Goal: Information Seeking & Learning: Learn about a topic

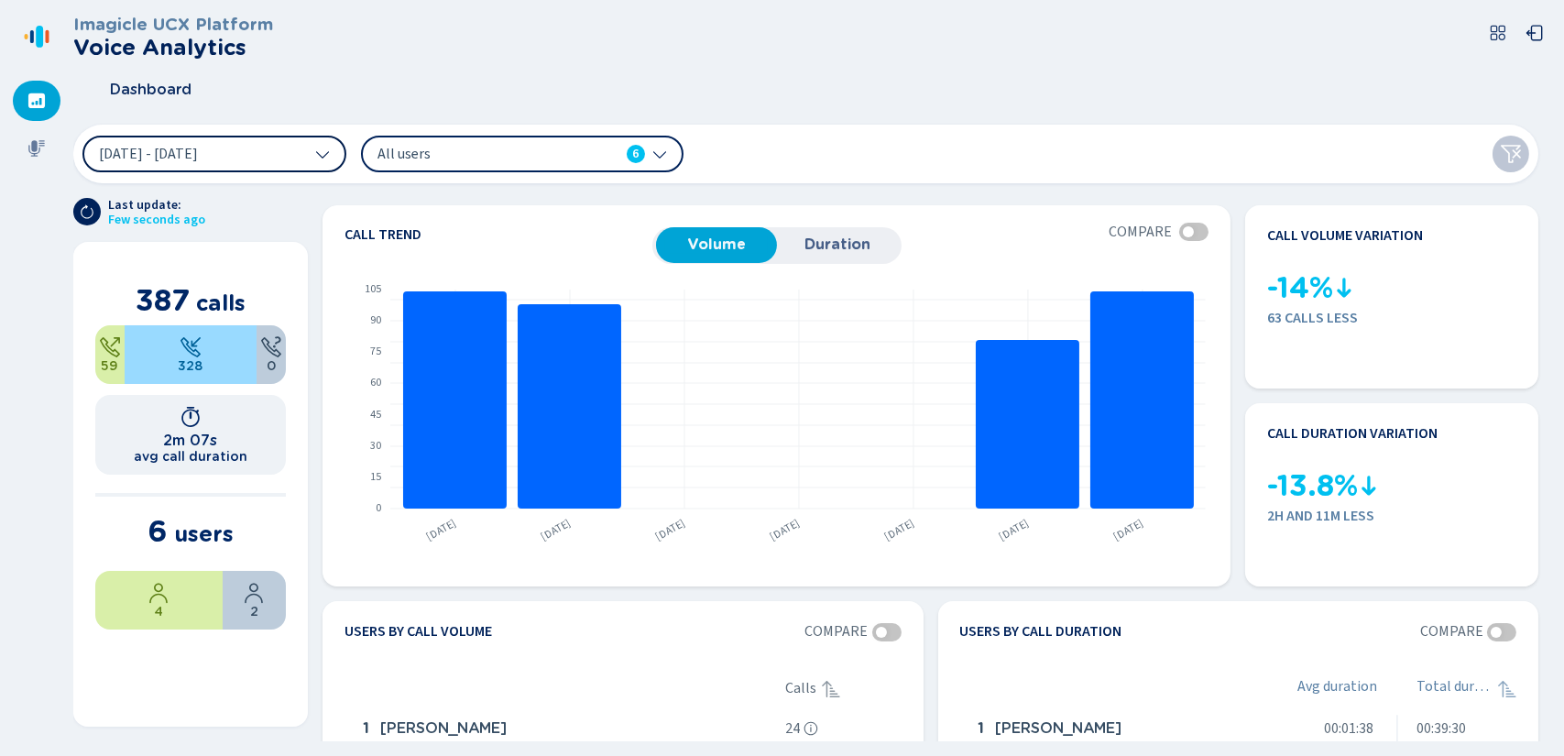
click at [324, 159] on icon at bounding box center [322, 154] width 15 height 15
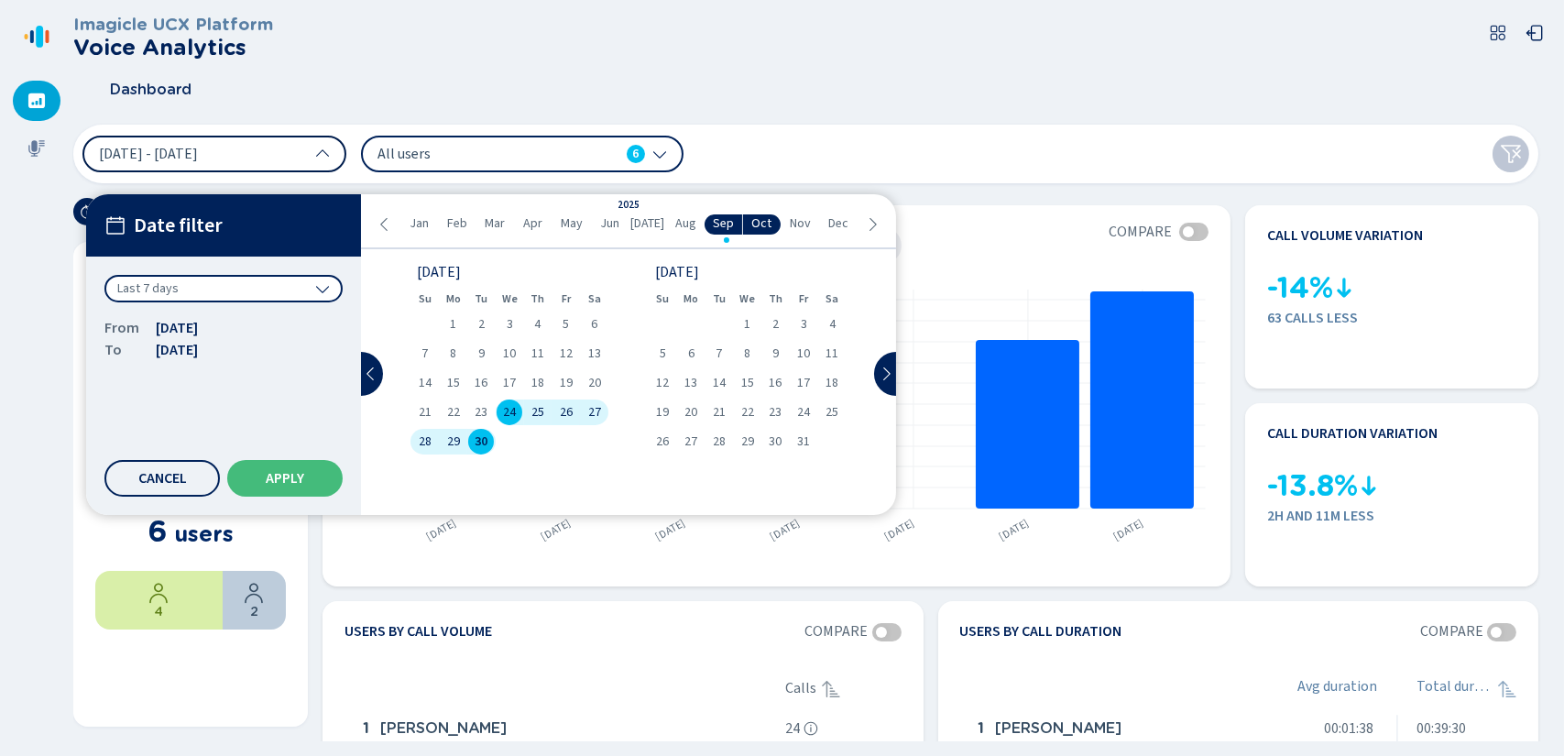
click at [327, 298] on div "Last 7 days" at bounding box center [223, 288] width 238 height 27
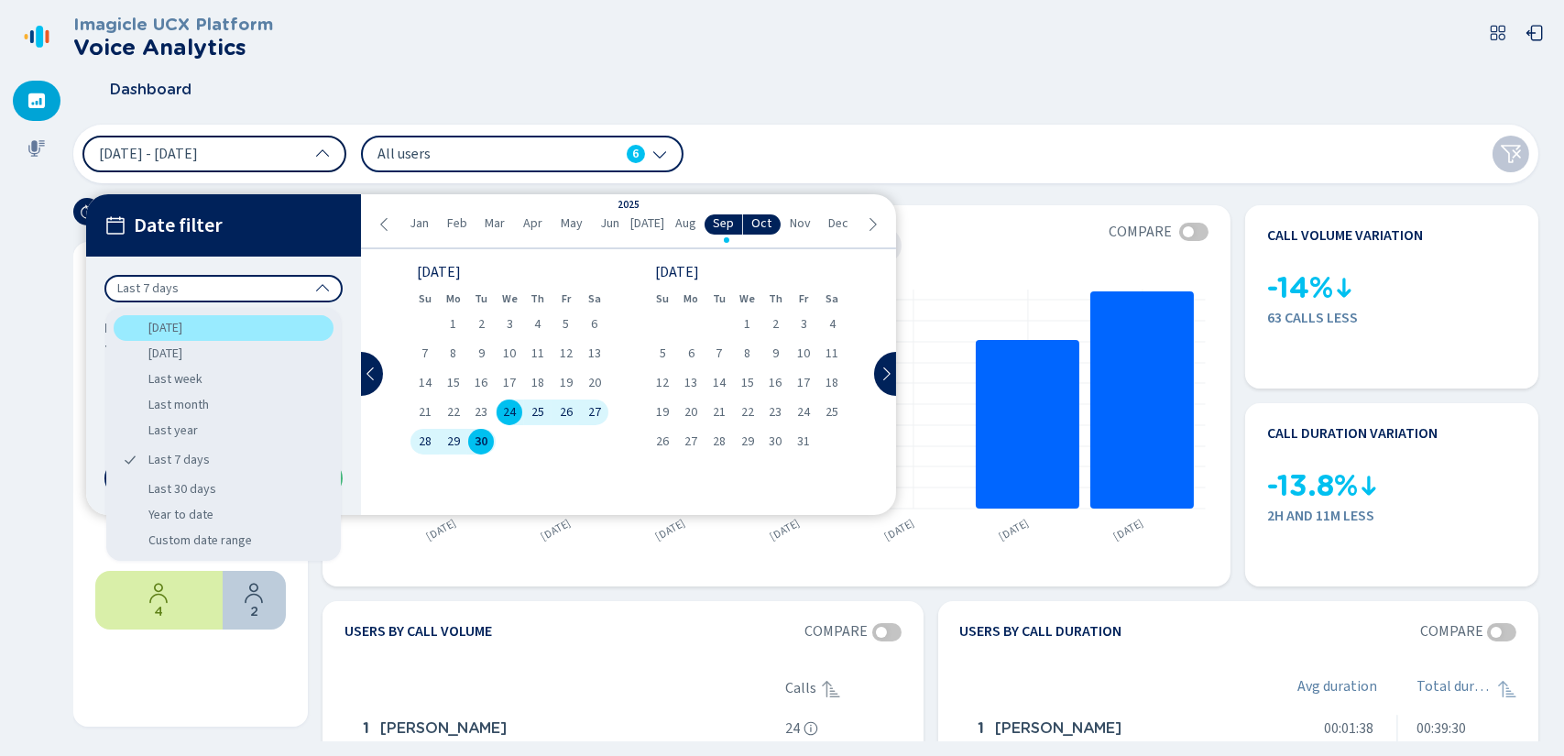
click at [257, 323] on div "Today" at bounding box center [224, 328] width 220 height 26
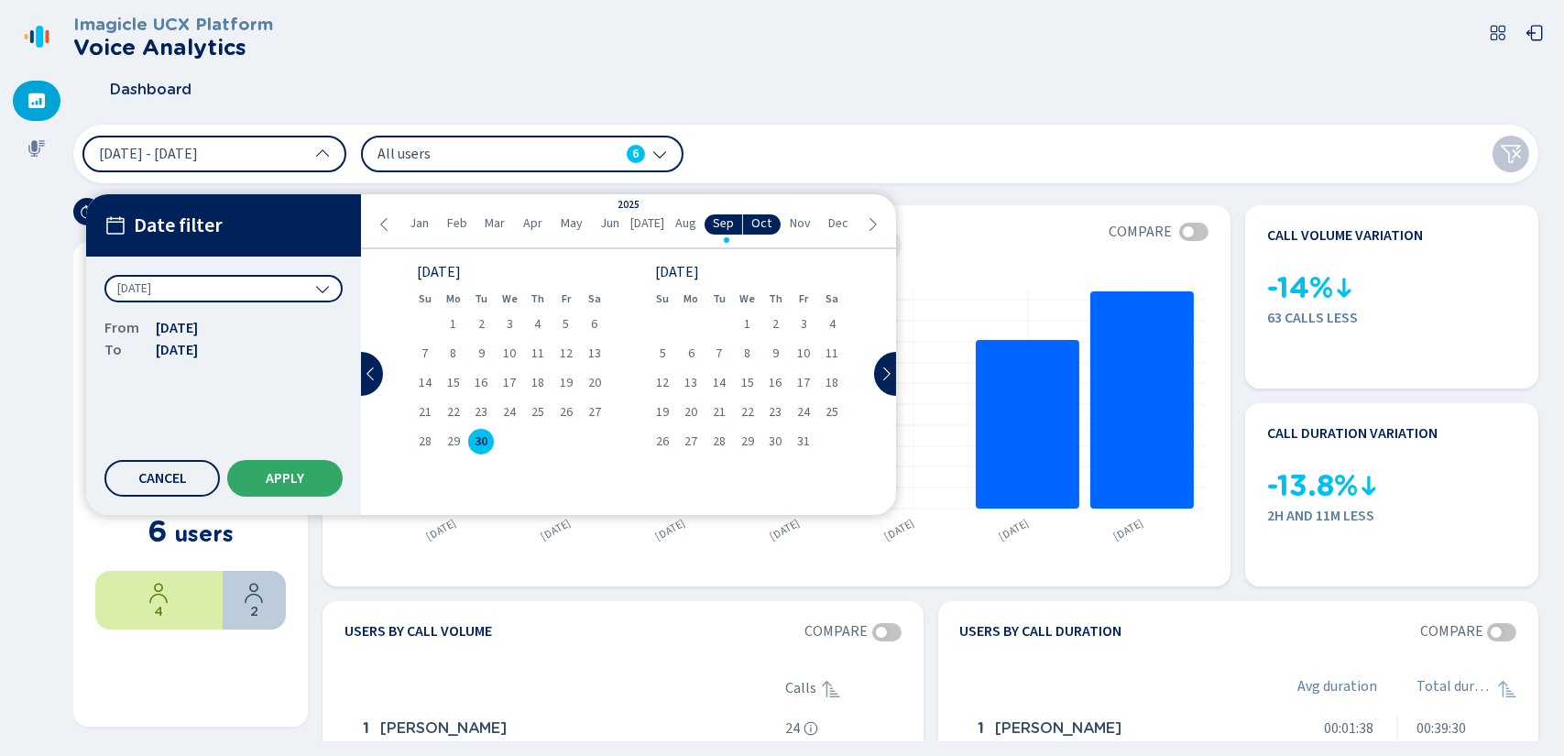
click at [290, 482] on span "Apply" at bounding box center [285, 478] width 38 height 15
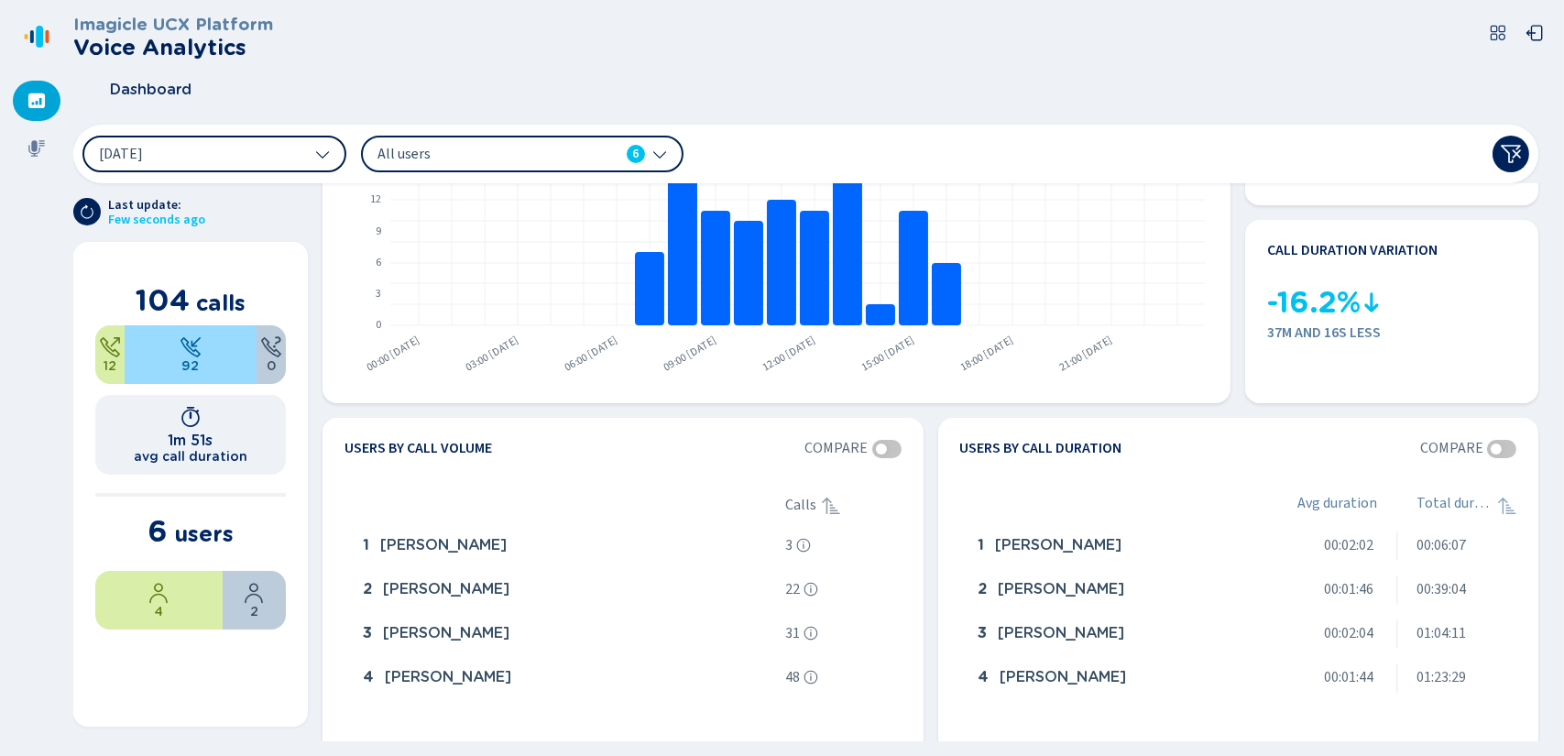
scroll to position [367, 0]
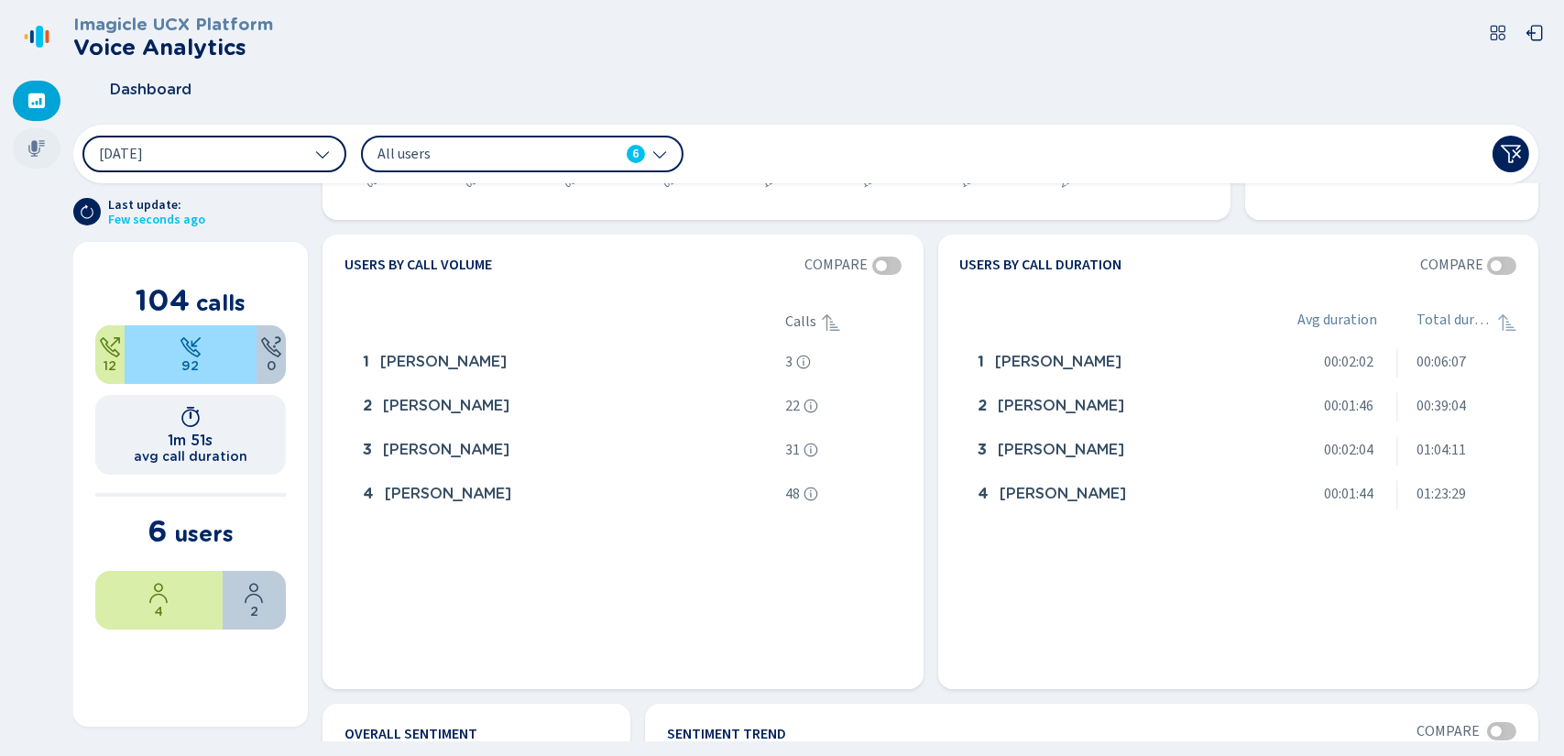
click at [26, 146] on div at bounding box center [37, 148] width 48 height 40
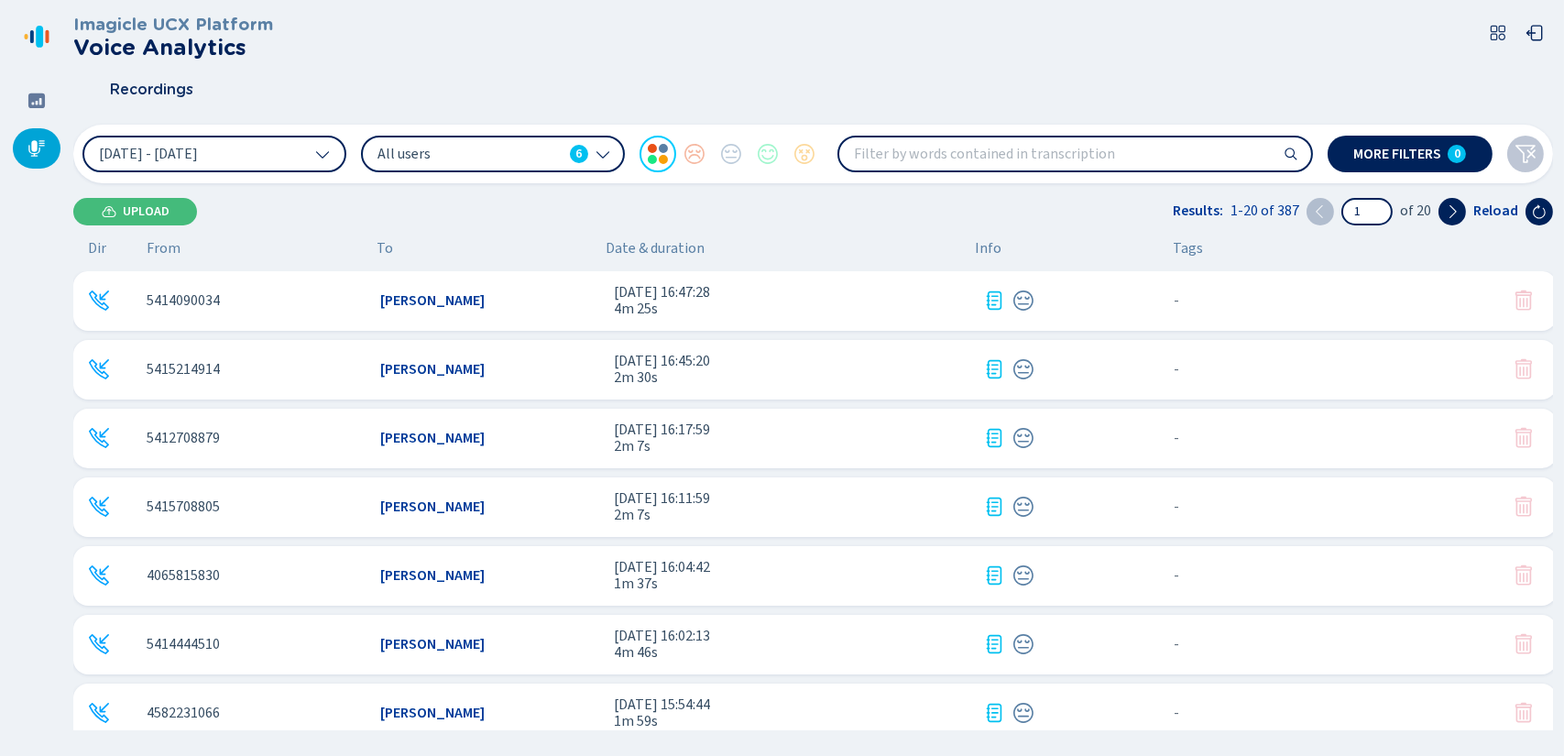
click at [599, 315] on div "5414090034 Kristie Roeser 30 Sep 2025 - 16:47:28 4m 25s - {{hiddenTagsCount}} m…" at bounding box center [814, 301] width 1483 height 60
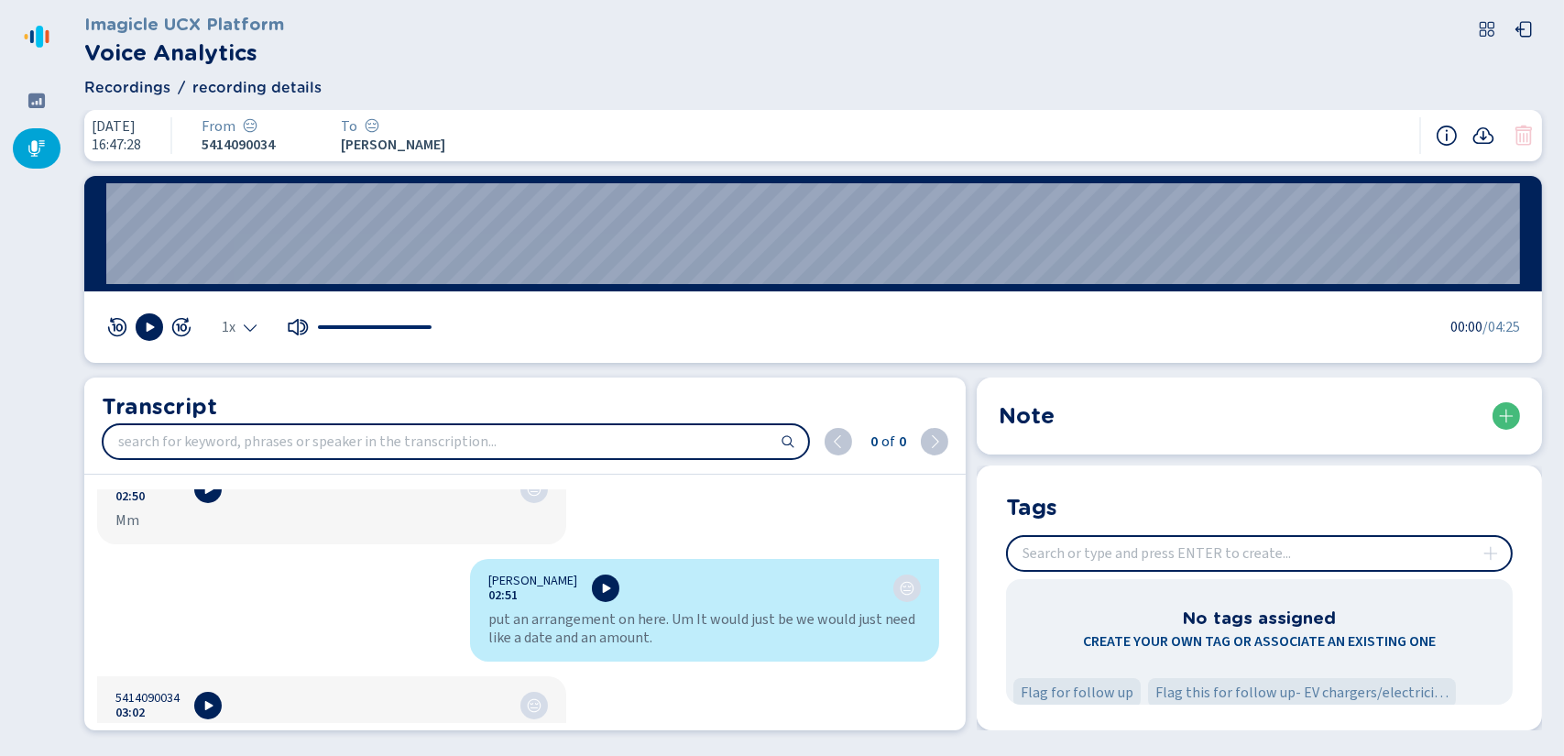
scroll to position [2199, 0]
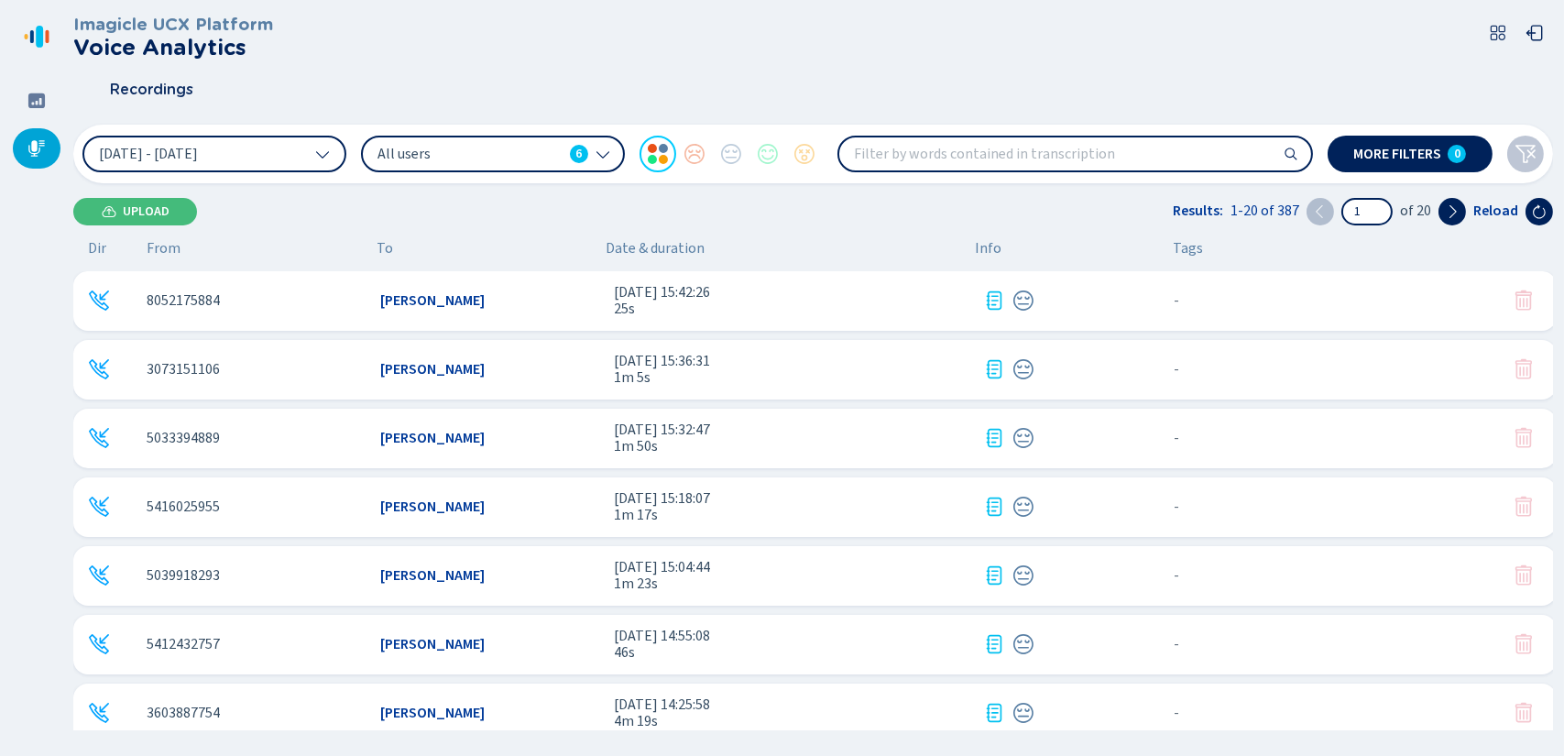
scroll to position [913, 0]
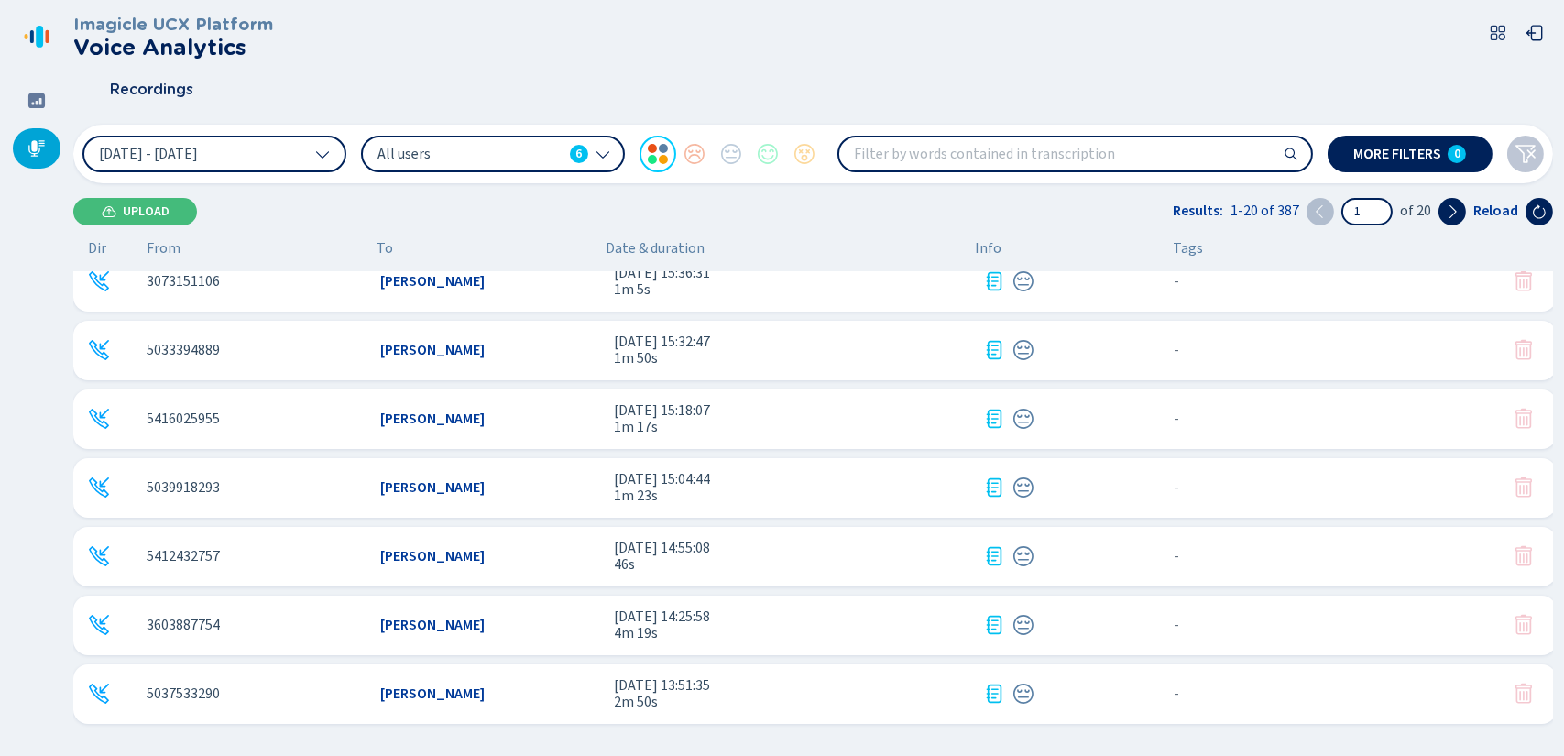
click at [544, 697] on div "[PERSON_NAME]" at bounding box center [489, 693] width 219 height 16
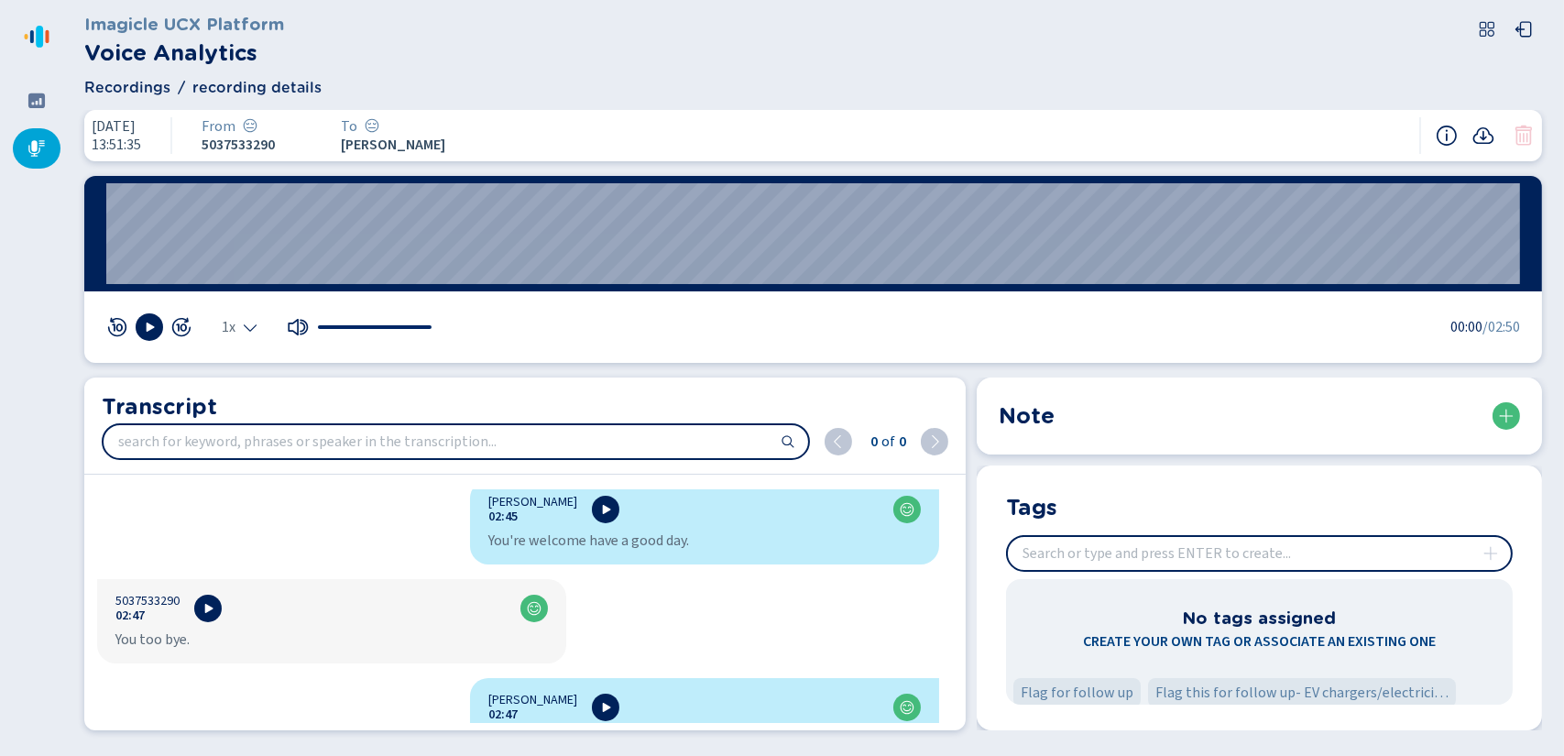
scroll to position [3936, 0]
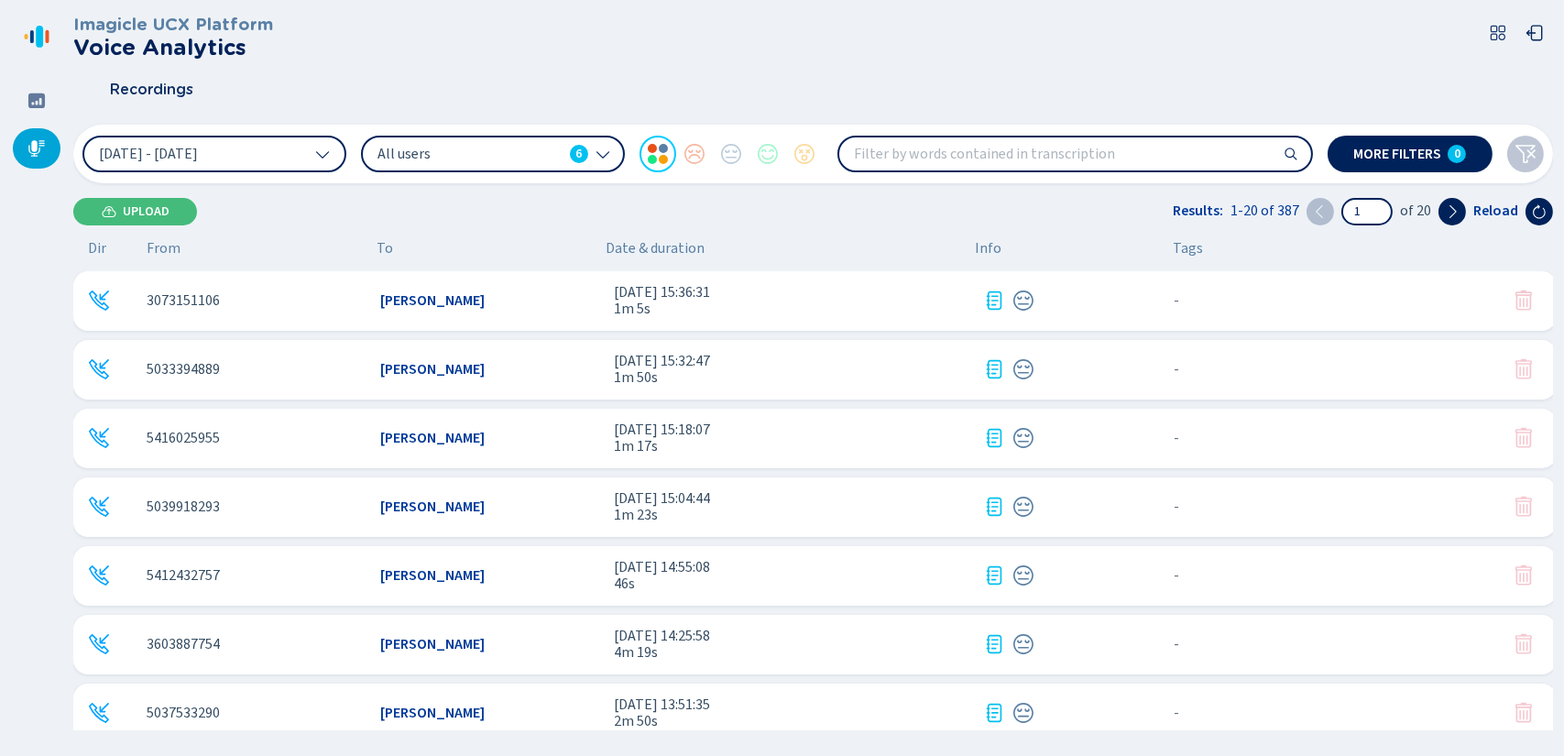
scroll to position [913, 0]
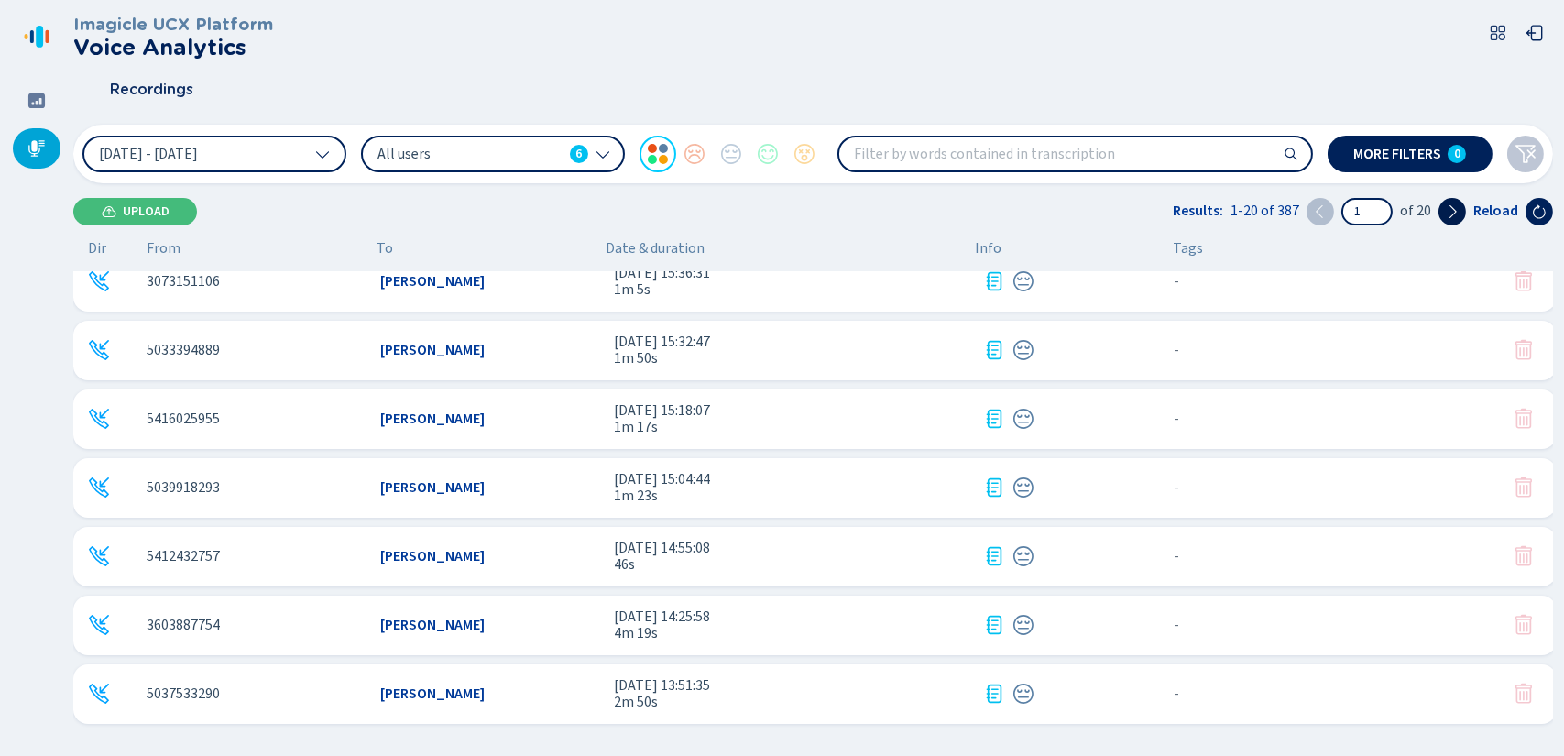
click at [1450, 210] on icon at bounding box center [1452, 211] width 15 height 15
type input "2"
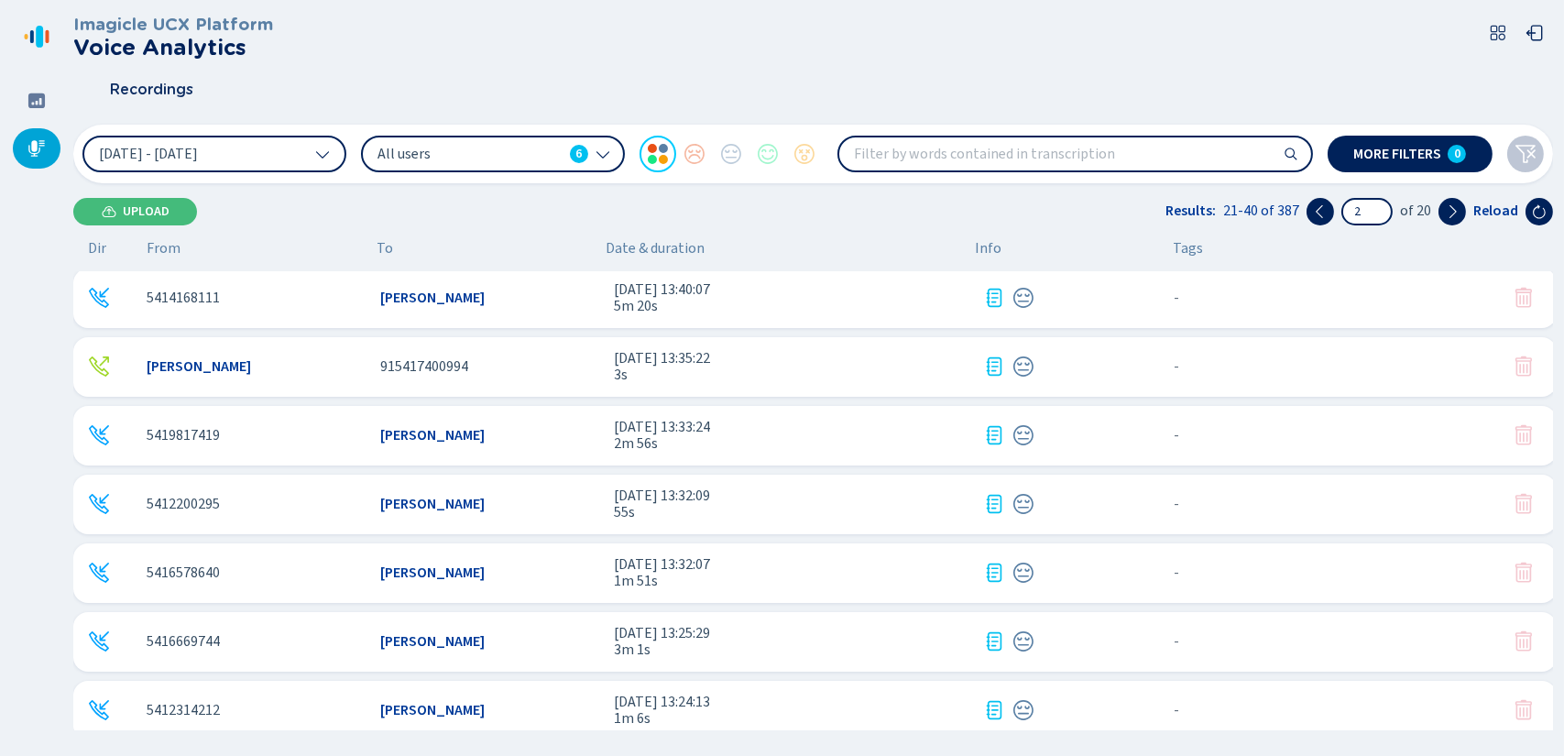
click at [520, 303] on div "[PERSON_NAME]" at bounding box center [489, 298] width 219 height 16
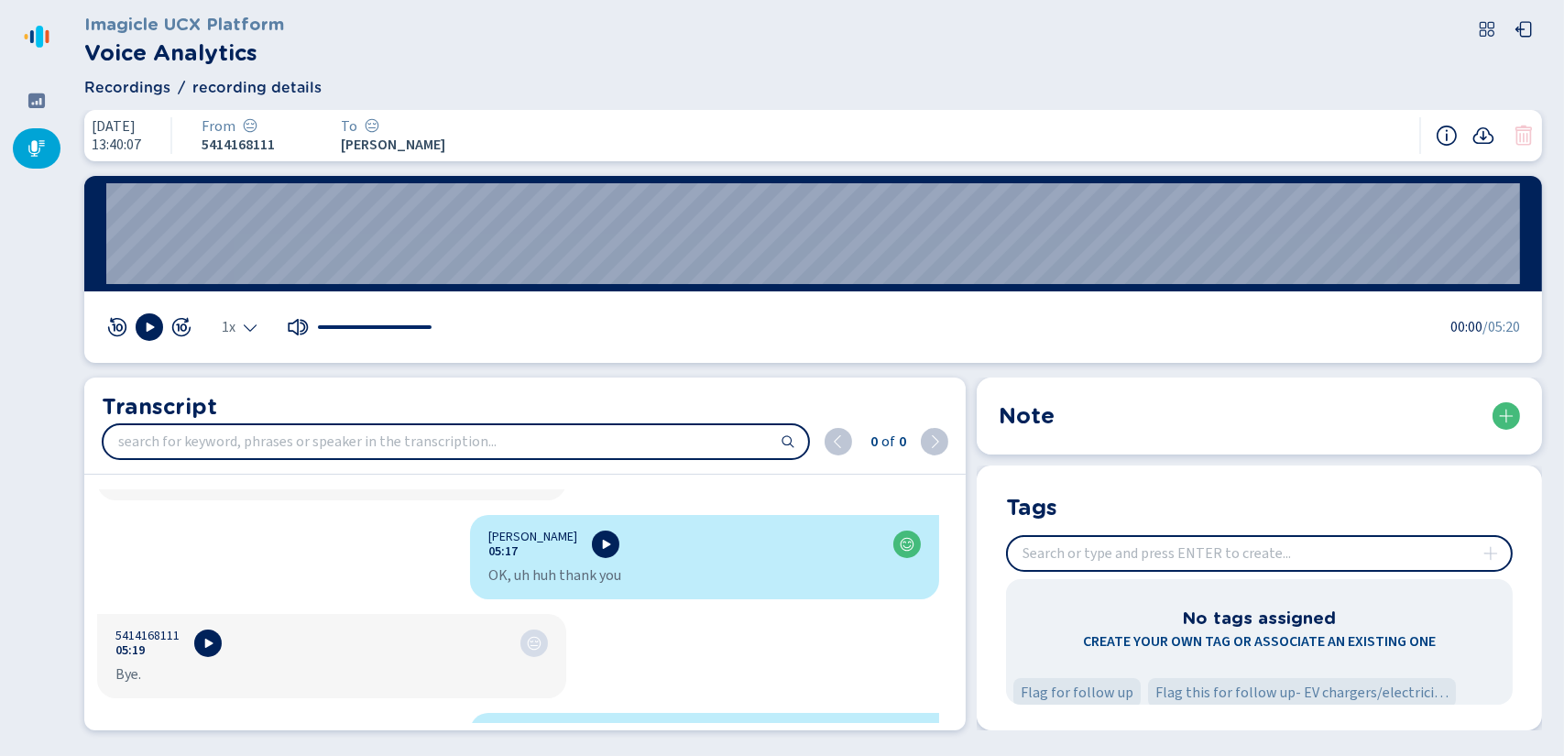
scroll to position [4160, 0]
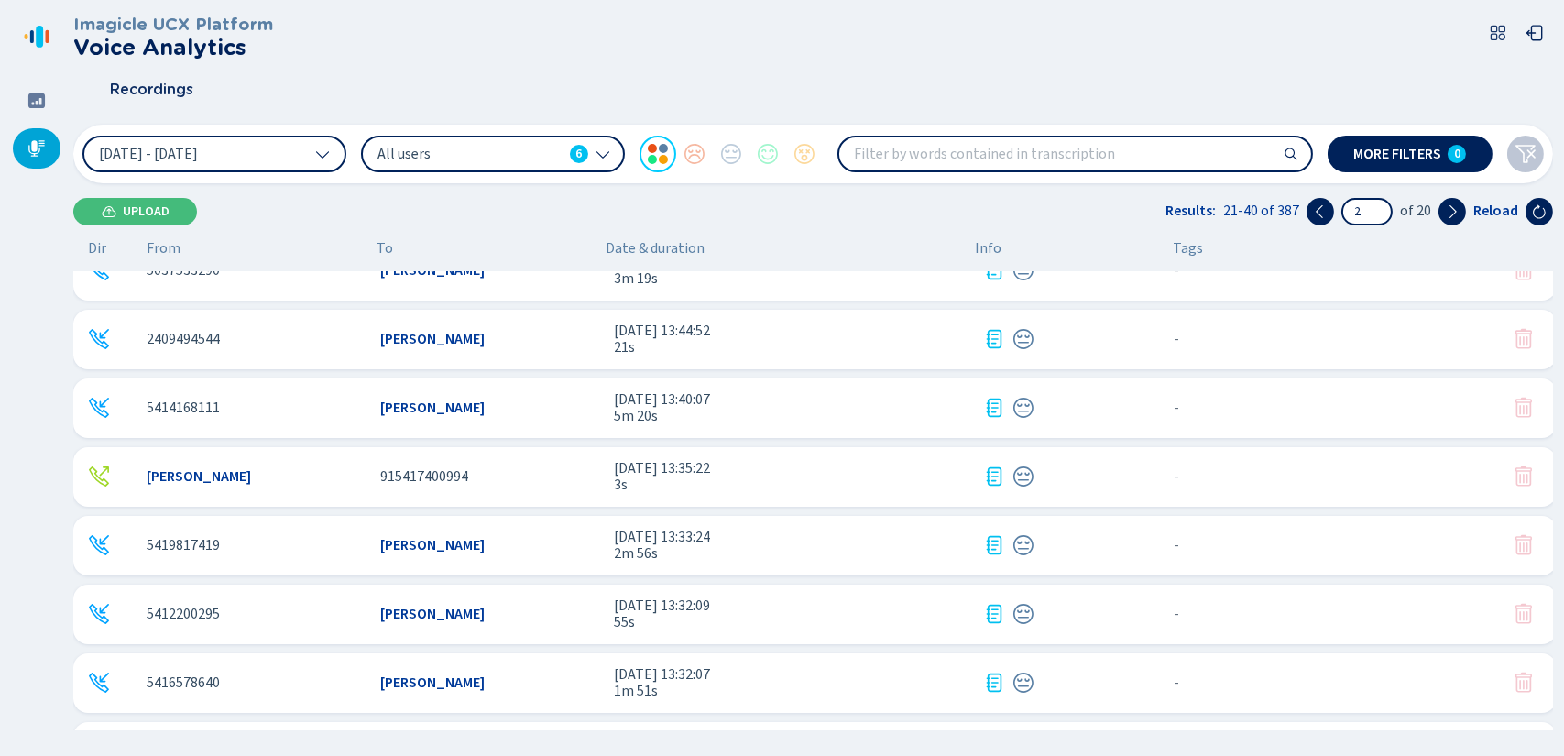
scroll to position [275, 0]
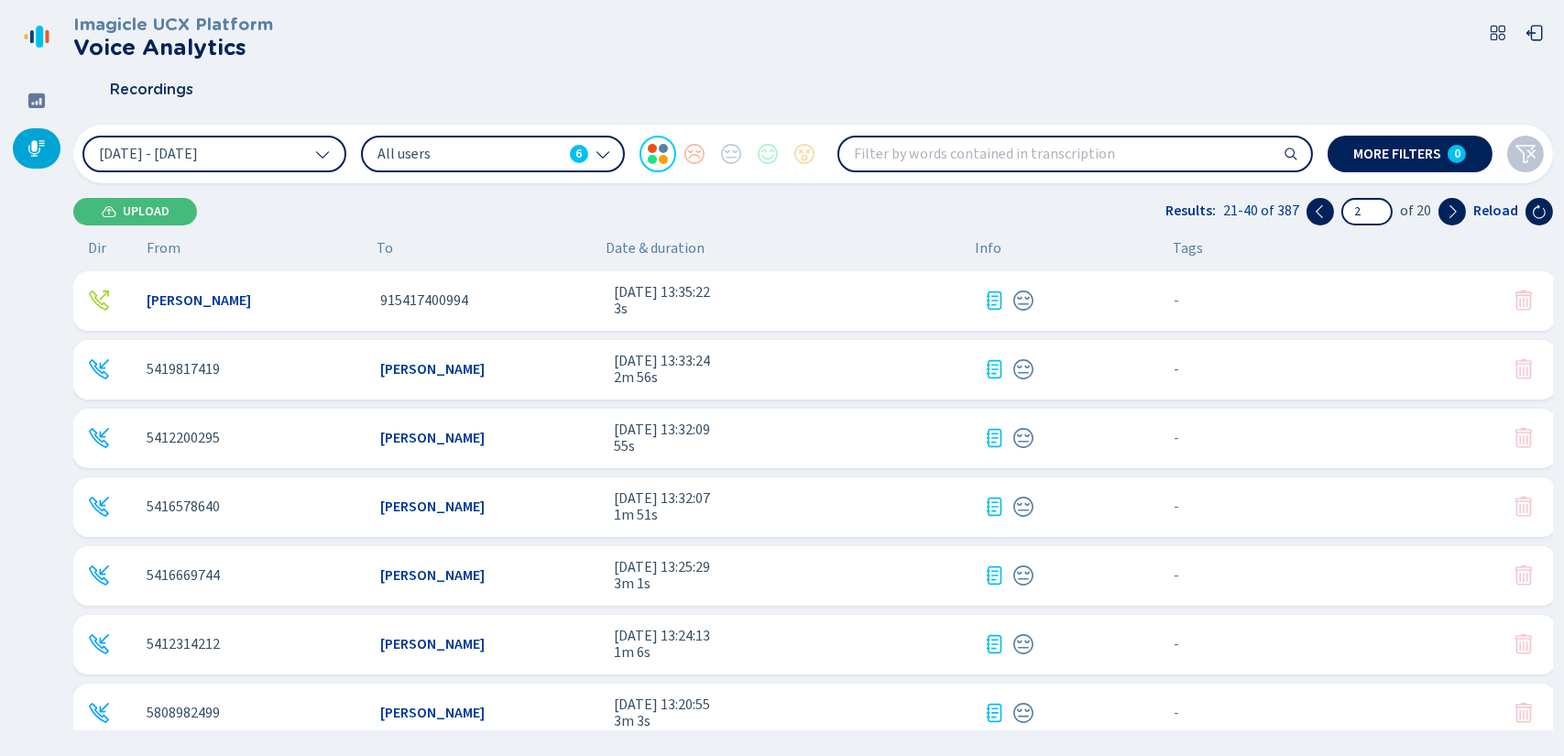
click at [538, 588] on div "5416669744 Shannon Burchard 30 Sep 2025 - 13:25:29 3m 1s - {{hiddenTagsCount}} …" at bounding box center [814, 576] width 1483 height 60
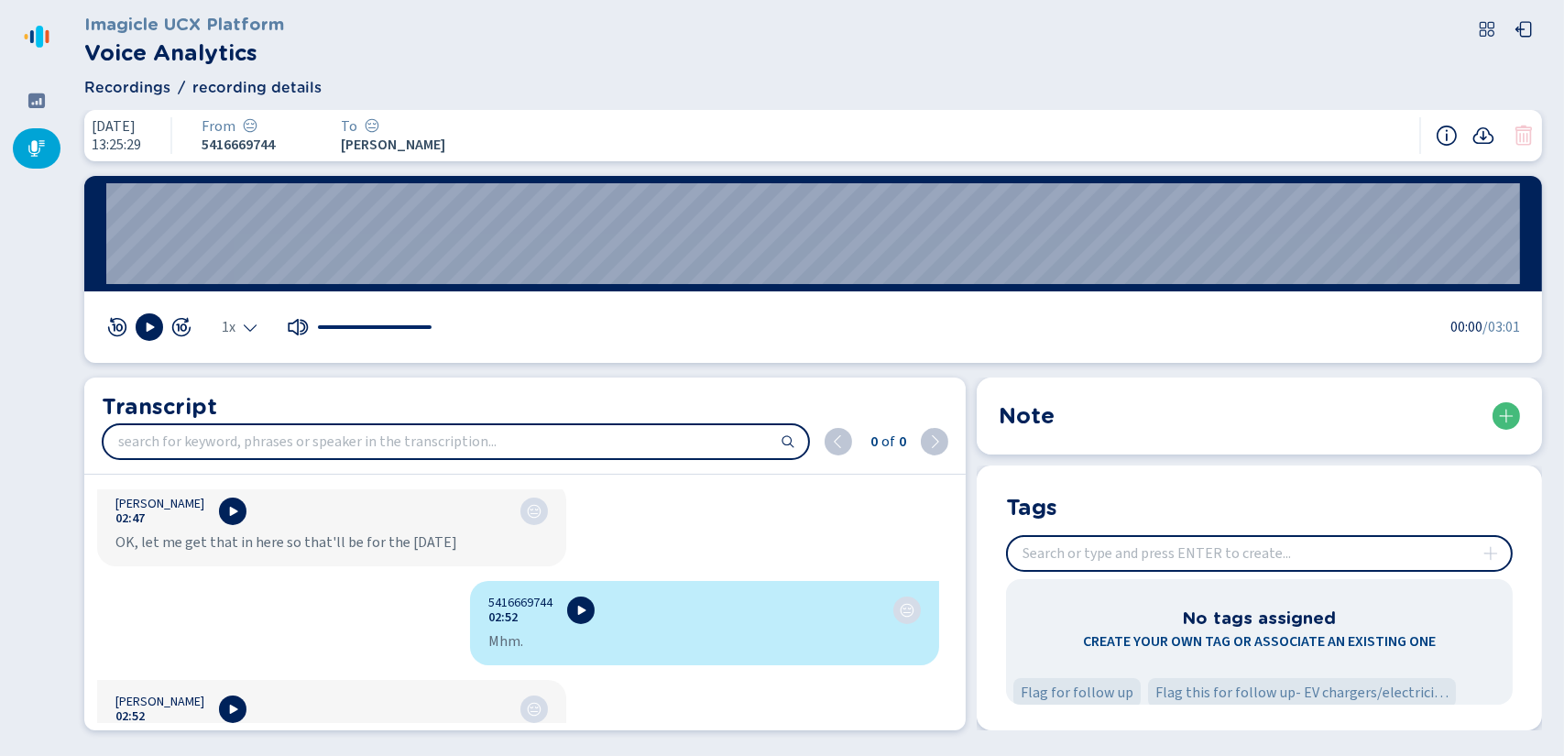
scroll to position [3207, 0]
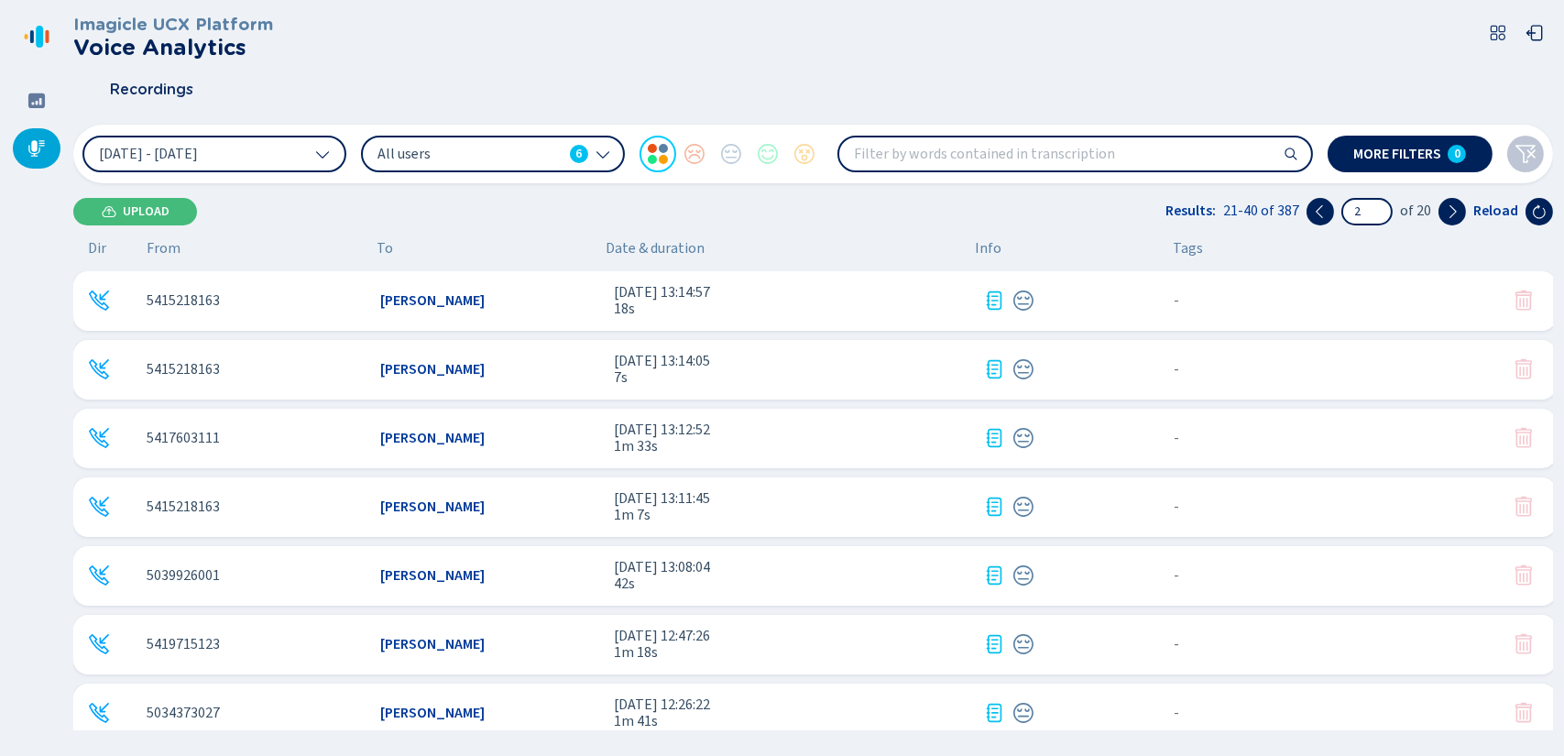
scroll to position [913, 0]
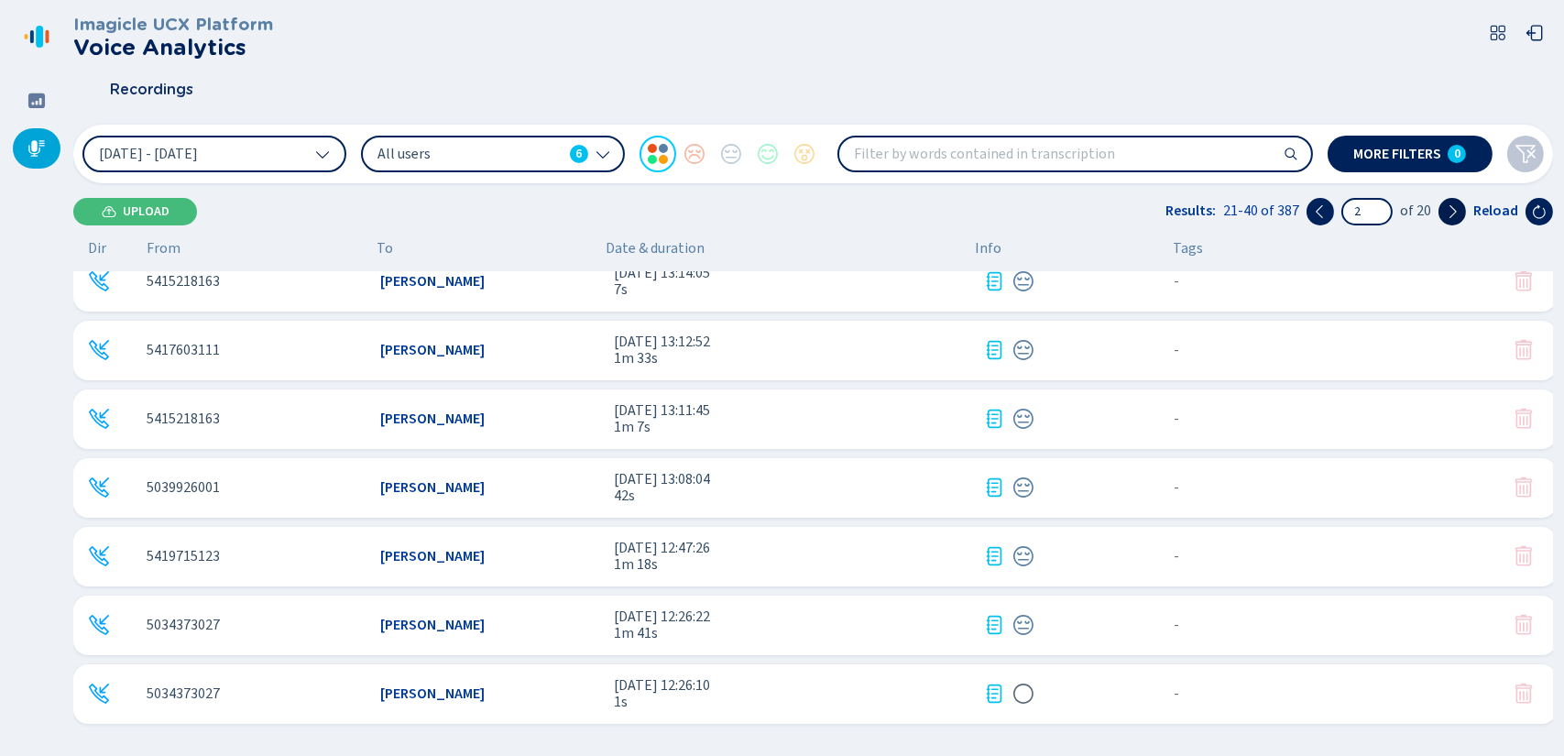
click at [1465, 209] on button at bounding box center [1452, 211] width 27 height 27
type input "3"
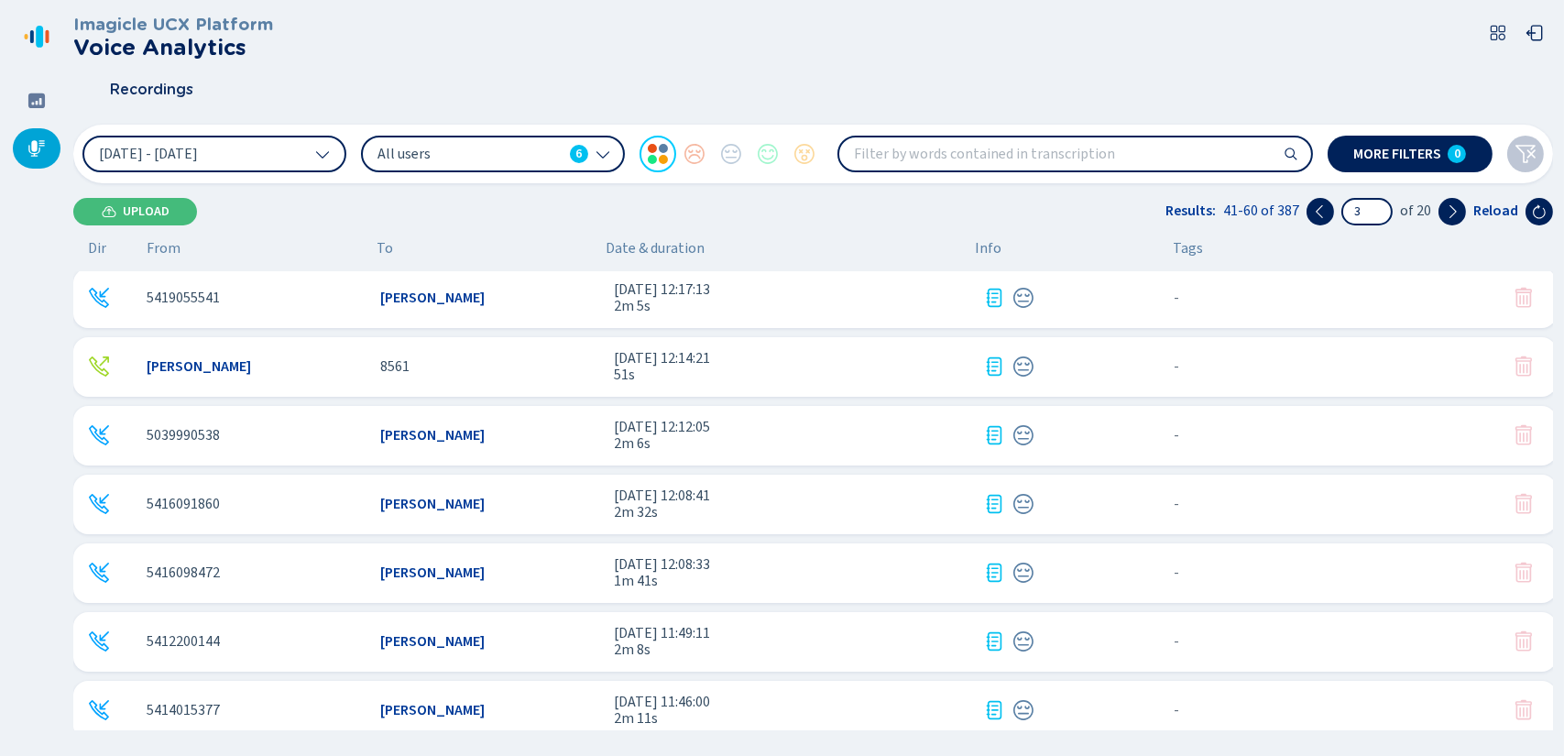
click at [517, 514] on div "5416091860 Kim Spencer 30 Sep 2025 - 12:08:41 2m 32s - {{hiddenTagsCount}} more" at bounding box center [814, 505] width 1483 height 60
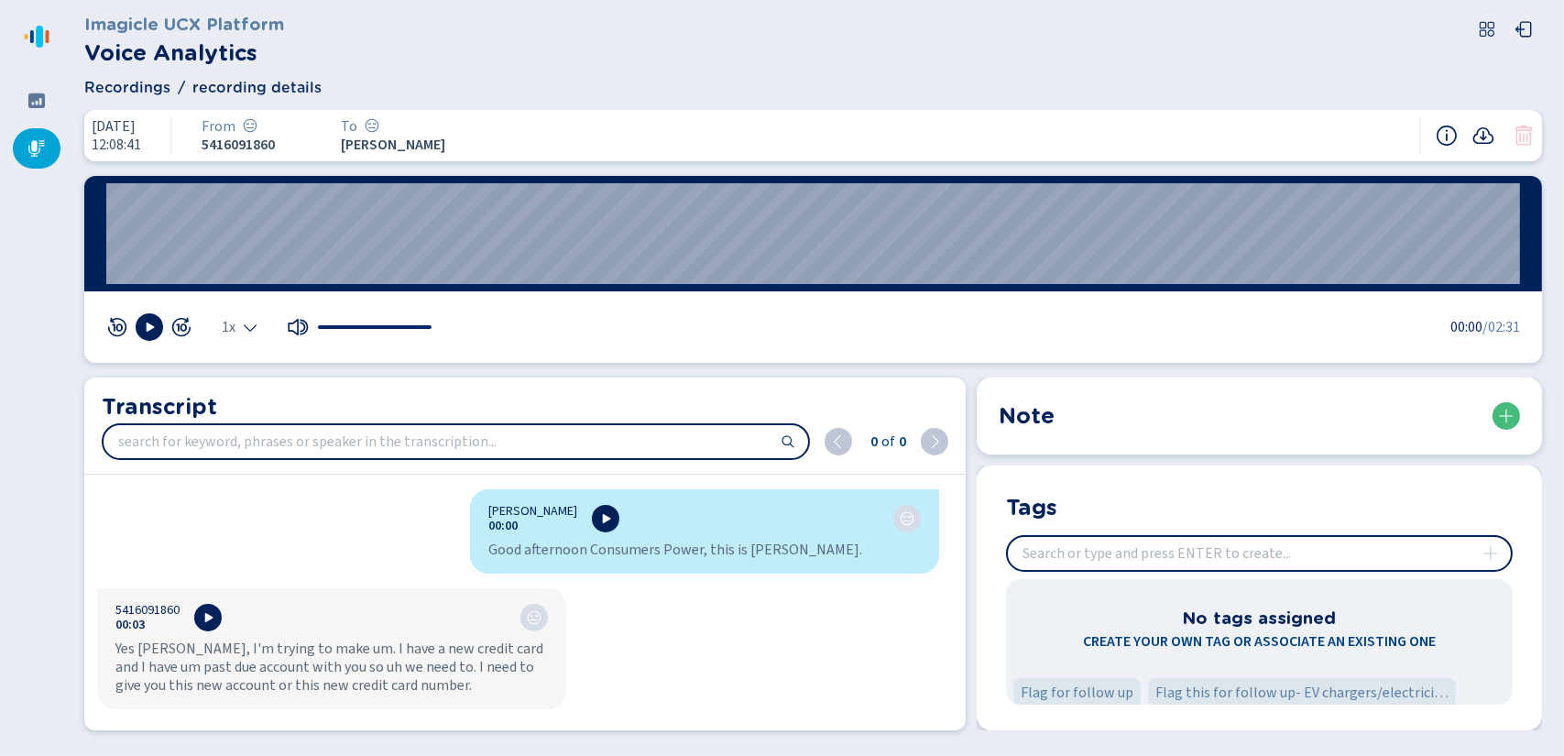
click at [305, 489] on div "Kim Spencer 00:00 Good afternoon Consumers Power, this is Kim. 5416091860 00:03…" at bounding box center [518, 606] width 869 height 234
click at [731, 600] on div "Kim Spencer 00:00 Good afternoon Consumers Power, this is Kim. 5416091860 00:03…" at bounding box center [518, 606] width 869 height 234
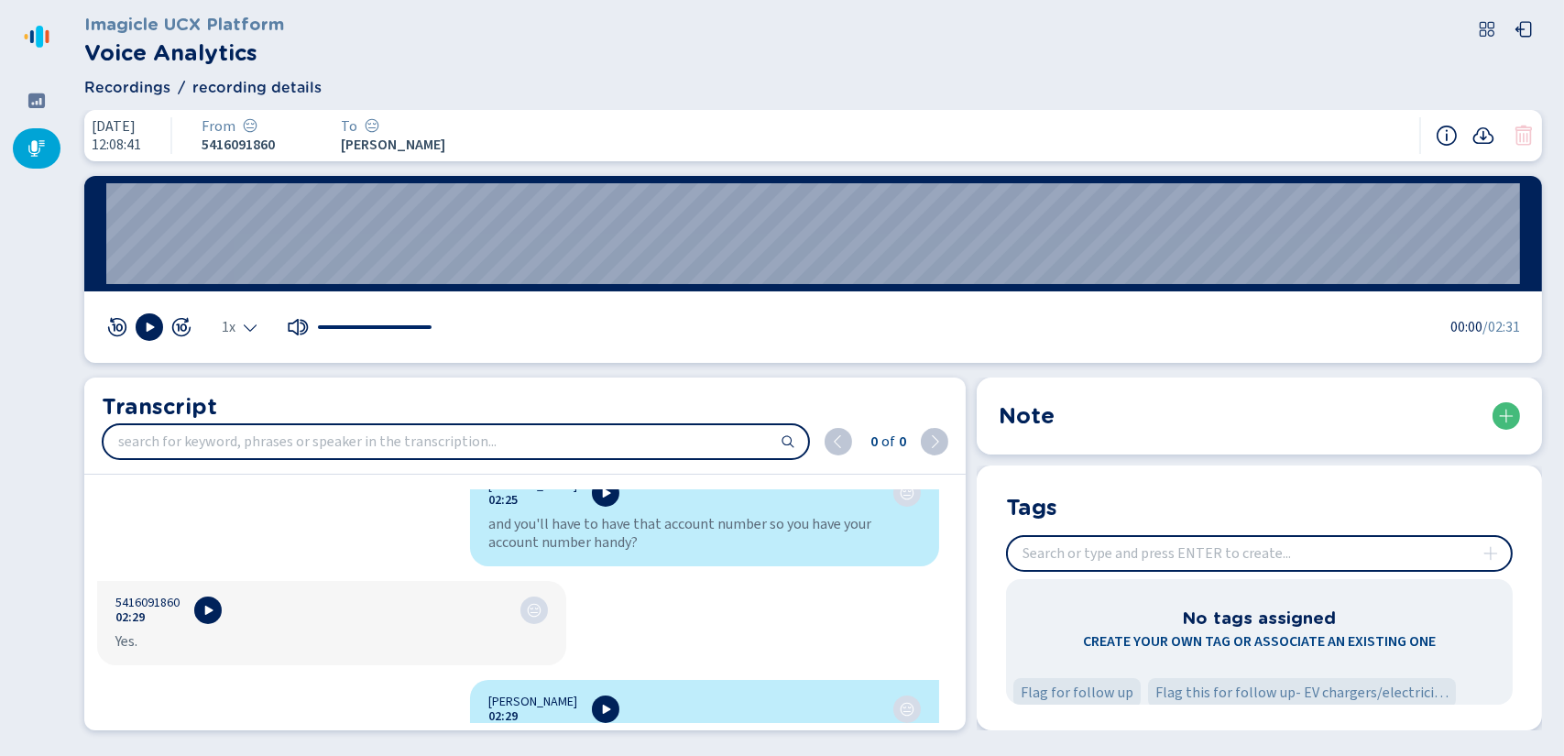
scroll to position [3075, 0]
